Goal: Transaction & Acquisition: Purchase product/service

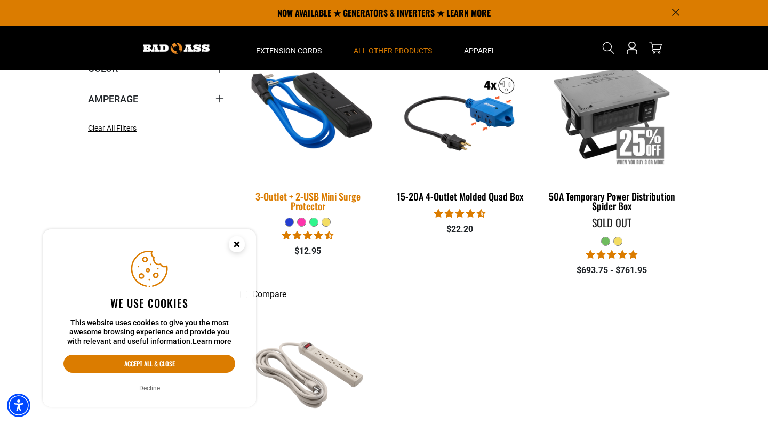
scroll to position [280, 0]
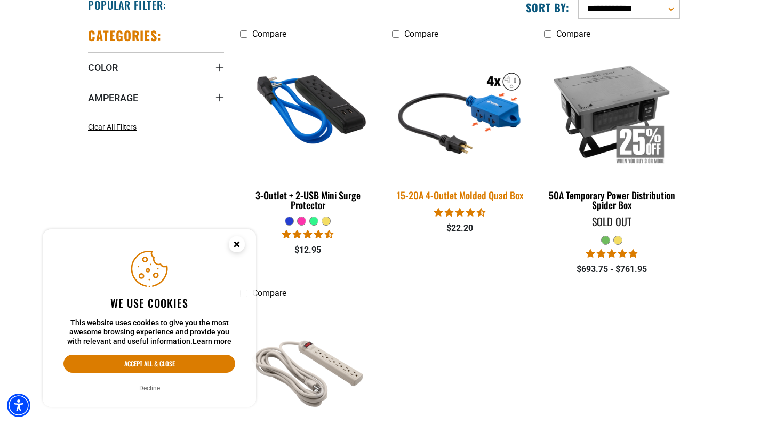
click at [451, 152] on img at bounding box center [459, 111] width 149 height 137
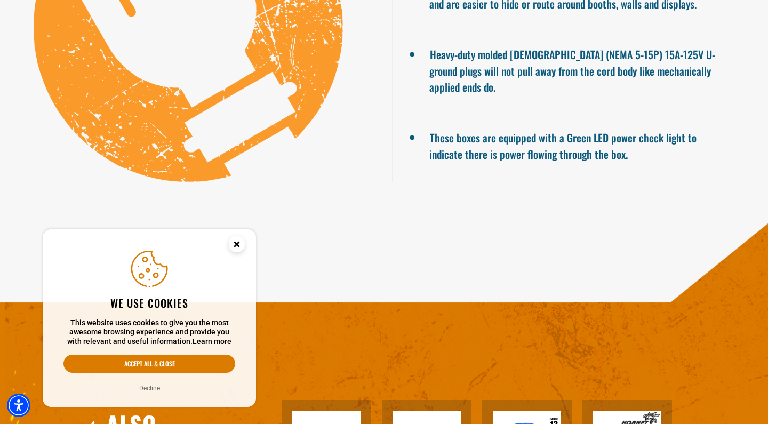
scroll to position [1243, 0]
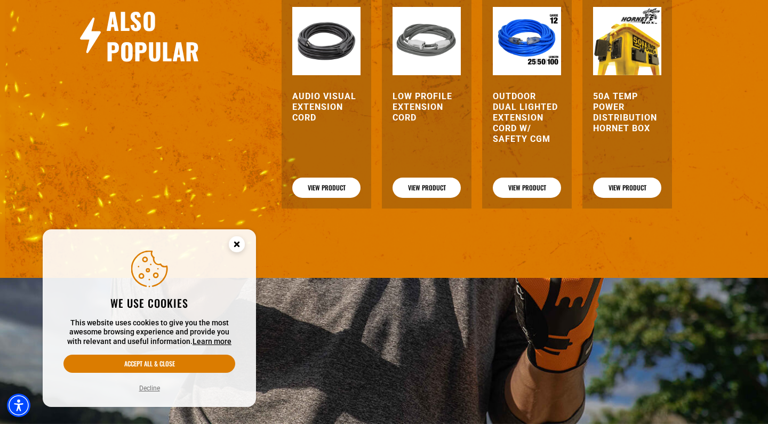
click at [324, 46] on img at bounding box center [326, 41] width 68 height 68
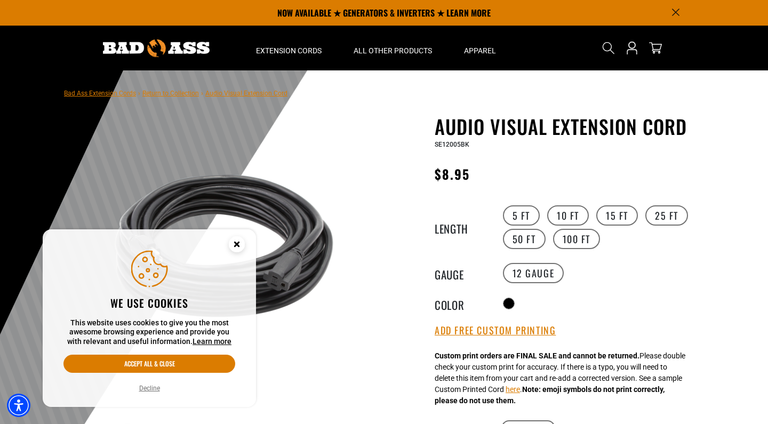
click at [235, 245] on icon "Cookie Consent" at bounding box center [237, 244] width 4 height 4
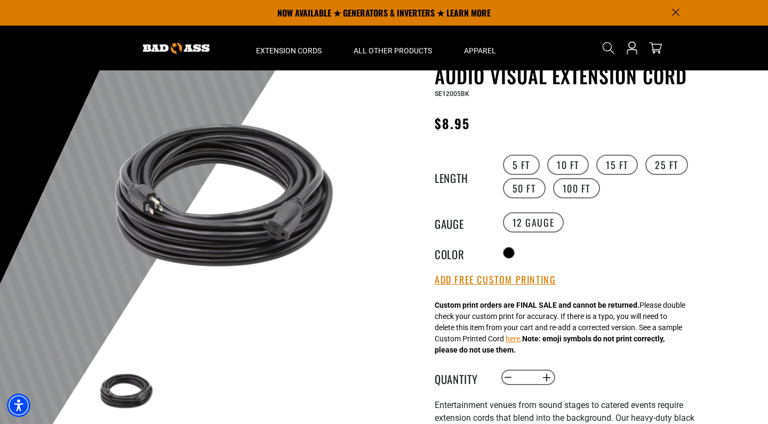
scroll to position [46, 0]
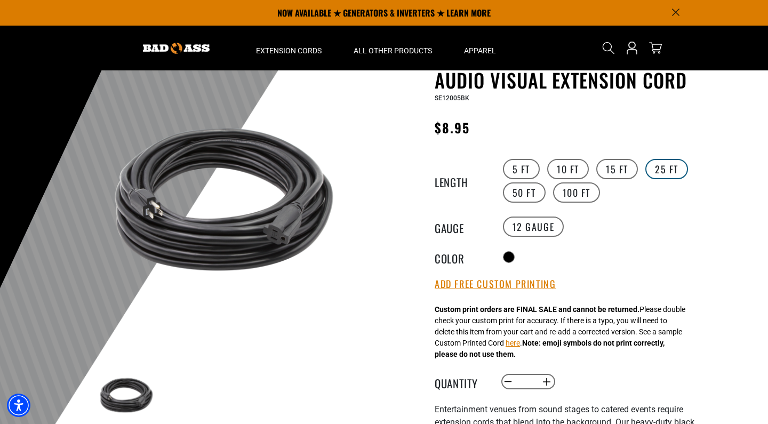
click at [655, 170] on label "25 FT" at bounding box center [667, 169] width 43 height 20
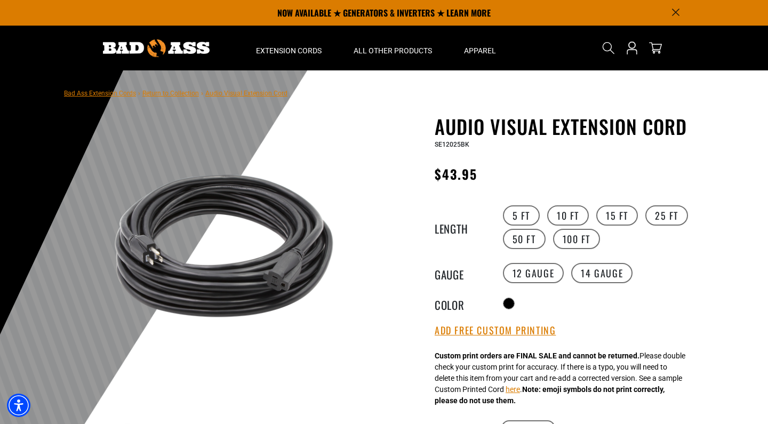
click at [127, 97] on link "Bad Ass Extension Cords" at bounding box center [100, 93] width 72 height 7
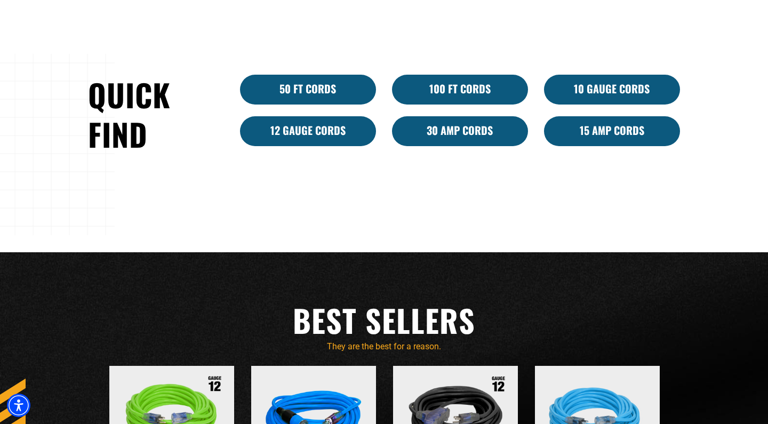
scroll to position [1005, 0]
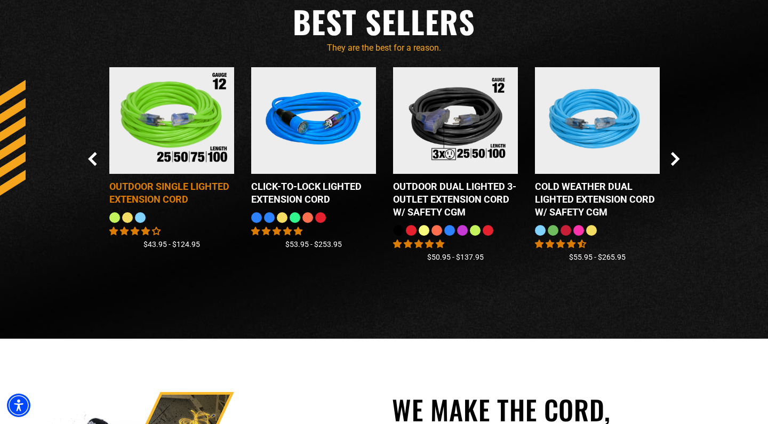
click at [160, 145] on img at bounding box center [171, 120] width 133 height 121
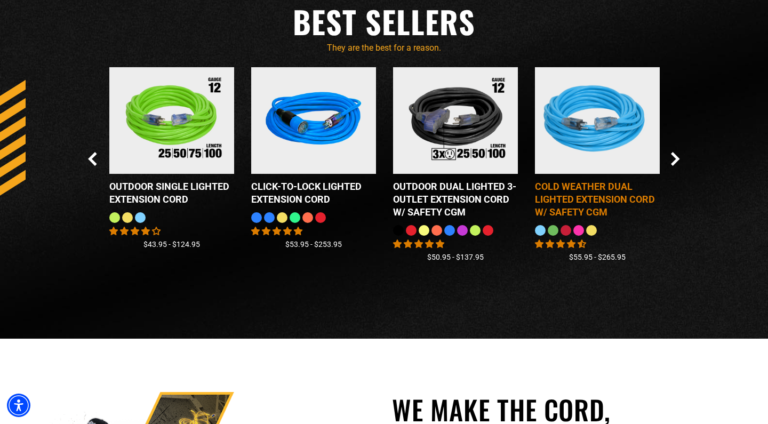
click at [580, 188] on div "Cold Weather Dual Lighted Extension Cord w/ Safety CGM" at bounding box center [597, 199] width 125 height 38
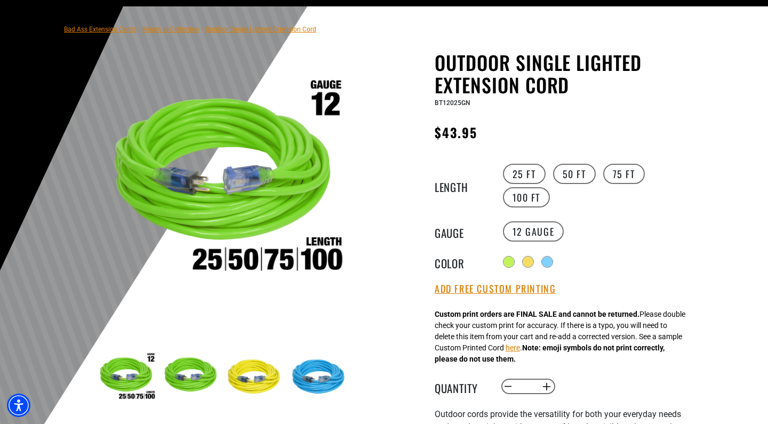
scroll to position [68, 0]
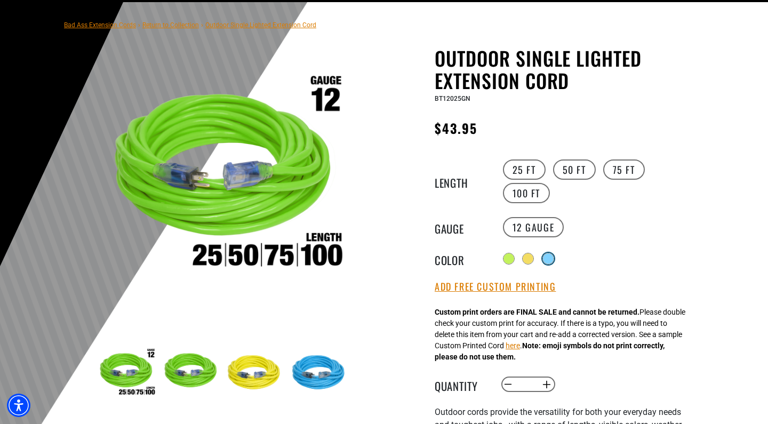
click at [547, 259] on div at bounding box center [548, 258] width 11 height 11
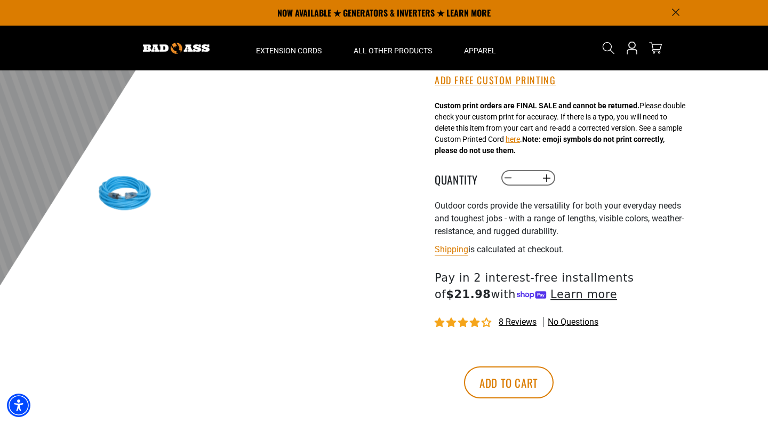
scroll to position [97, 0]
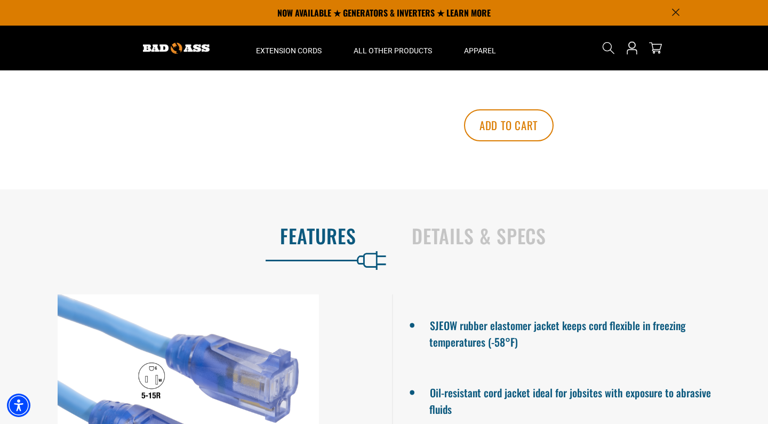
scroll to position [693, 0]
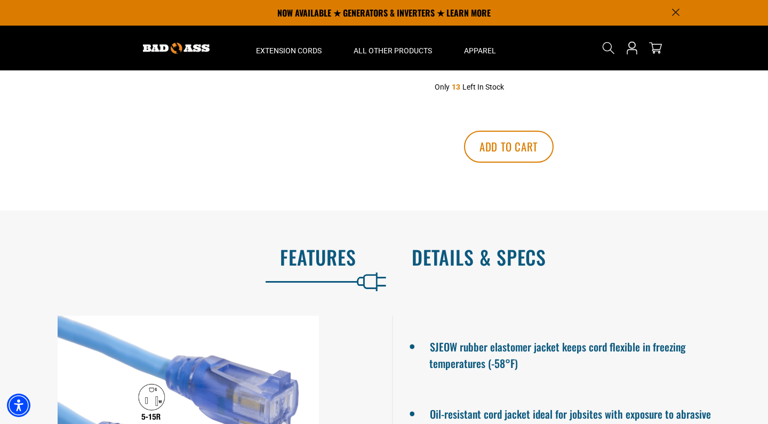
click at [478, 266] on h2 "Details & Specs" at bounding box center [579, 257] width 334 height 22
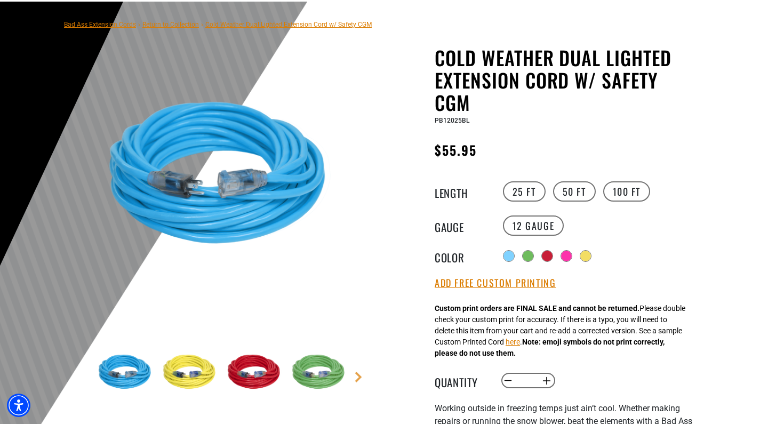
scroll to position [89, 0]
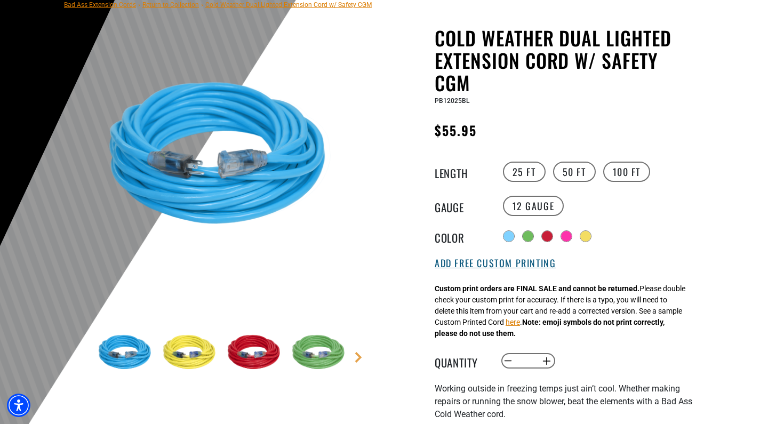
click at [465, 265] on button "Add Free Custom Printing" at bounding box center [495, 264] width 121 height 12
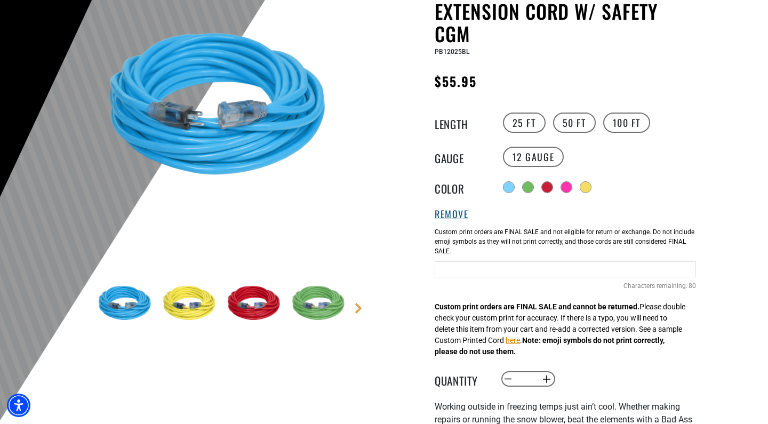
scroll to position [185, 0]
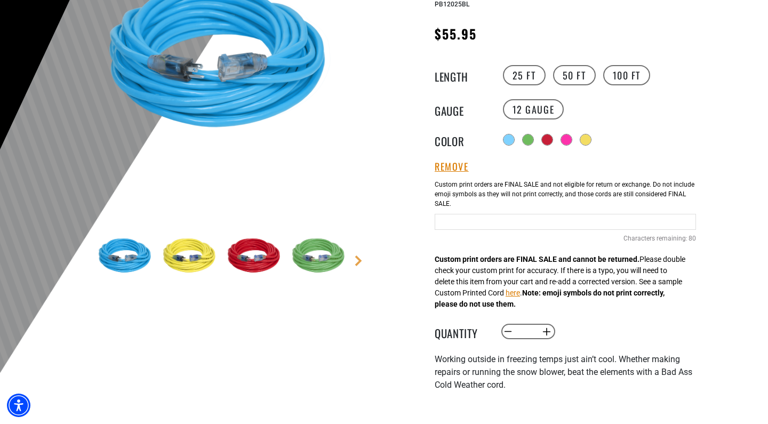
click at [478, 221] on input "Text field" at bounding box center [565, 222] width 261 height 16
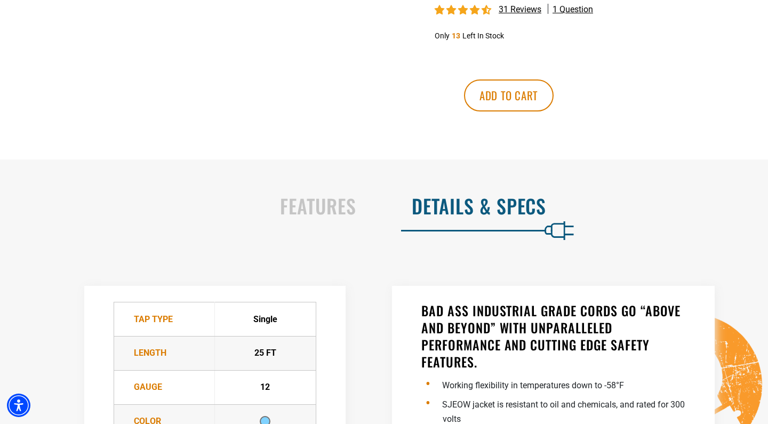
scroll to position [846, 0]
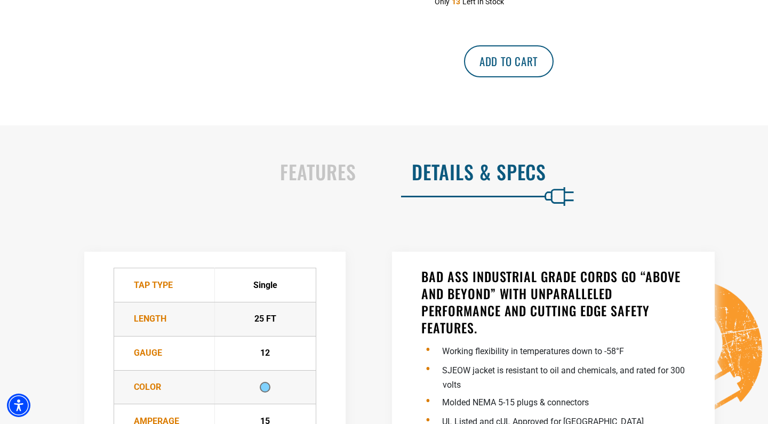
type input "**********"
click at [554, 72] on button "Add to cart" at bounding box center [509, 61] width 90 height 32
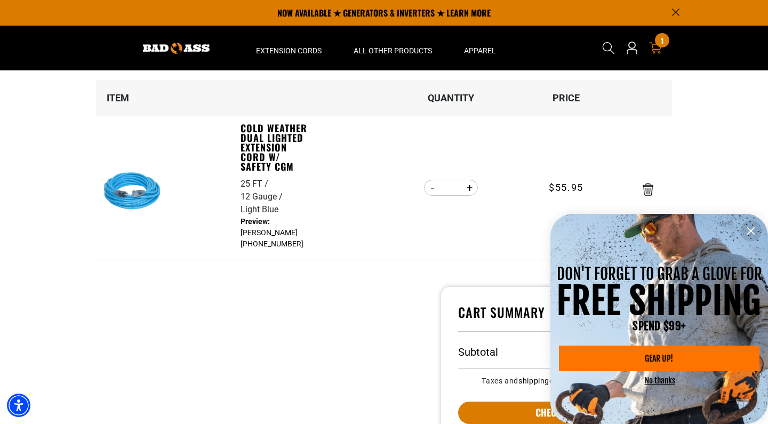
scroll to position [101, 0]
click at [745, 232] on icon "information" at bounding box center [751, 231] width 13 height 13
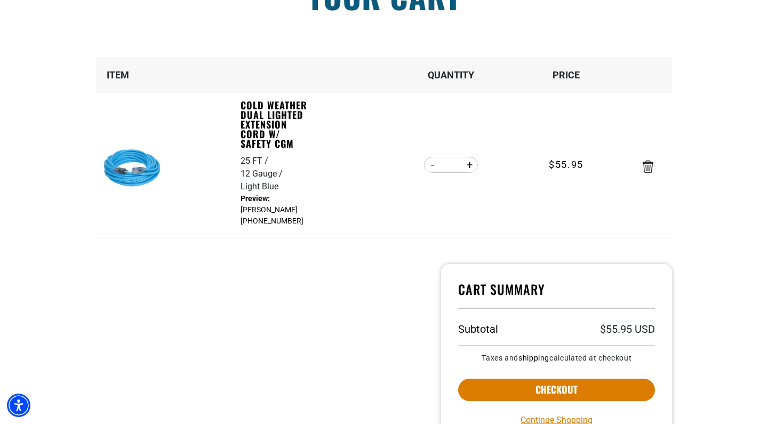
scroll to position [141, 0]
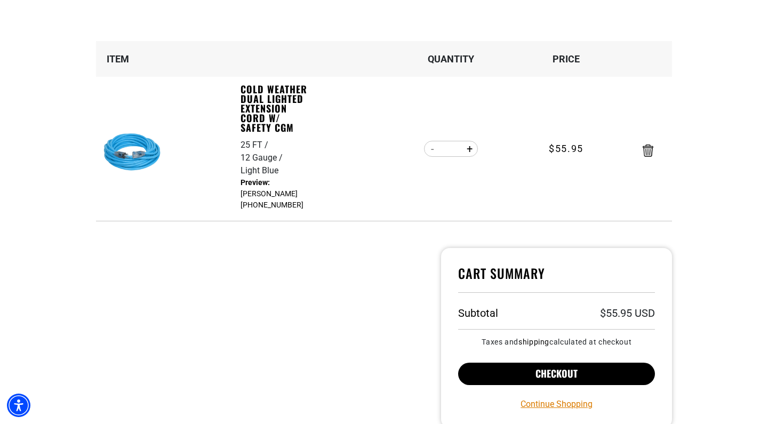
click at [545, 374] on button "Checkout" at bounding box center [556, 374] width 197 height 22
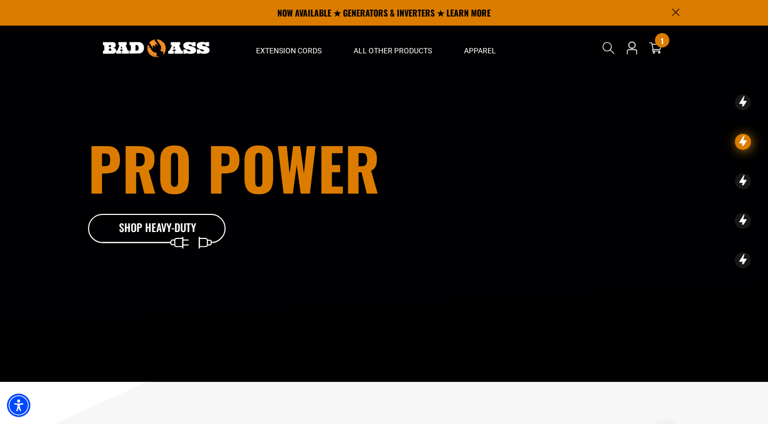
click at [168, 53] on img at bounding box center [156, 48] width 107 height 18
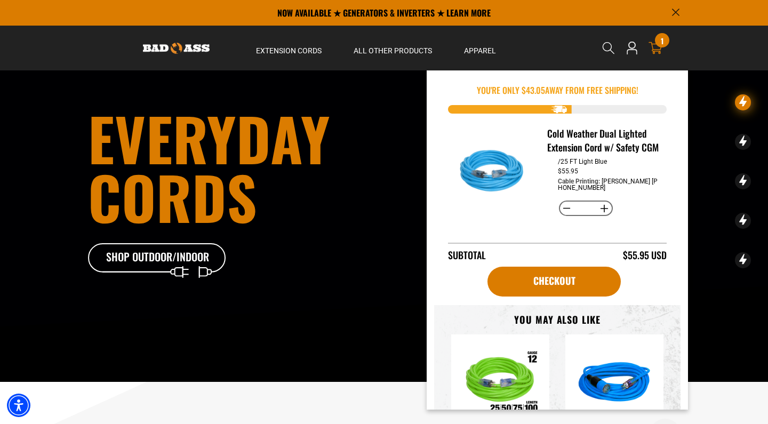
click at [662, 52] on icon at bounding box center [656, 48] width 14 height 14
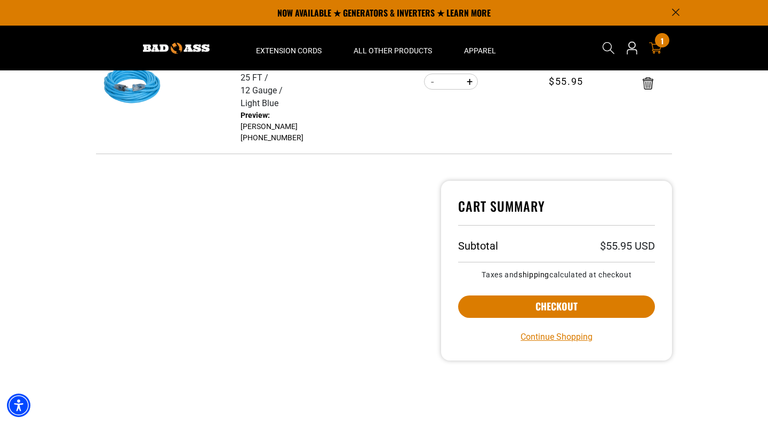
scroll to position [149, 0]
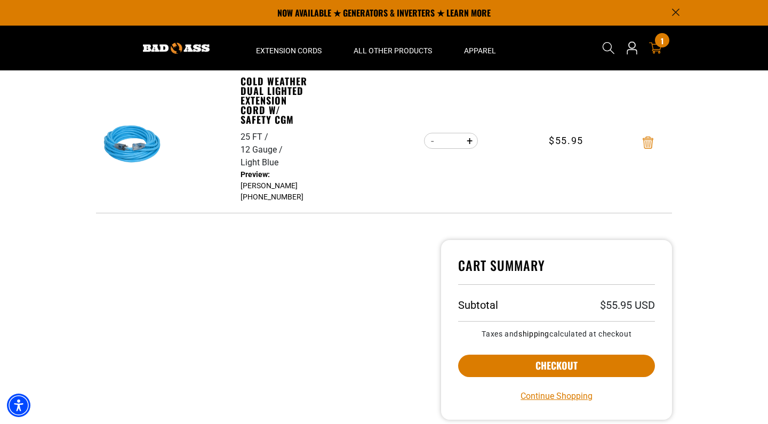
click at [647, 138] on icon "Remove Cold Weather Dual Lighted Extension Cord w/ Safety CGM - 25 FT / 12 Gaug…" at bounding box center [648, 143] width 11 height 12
